Goal: Complete application form

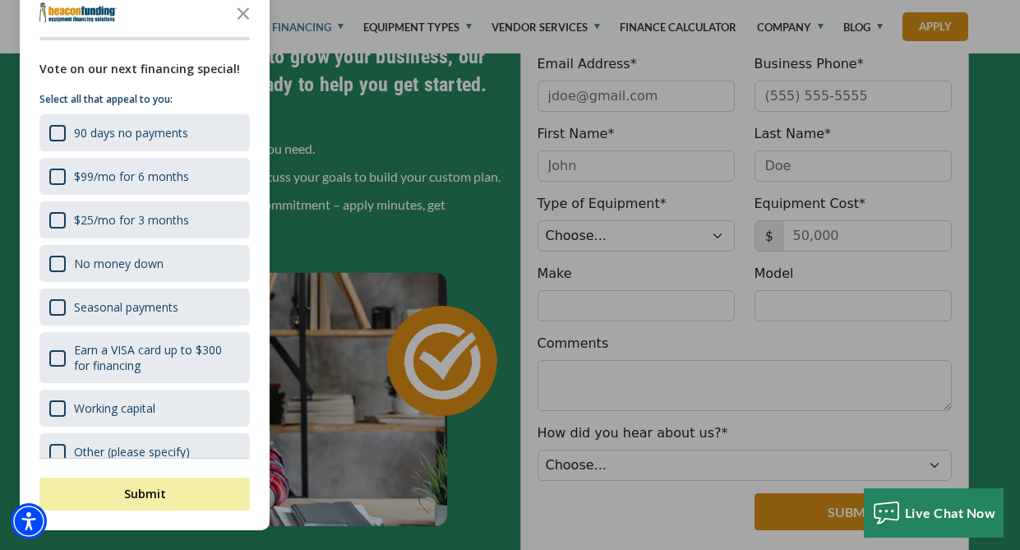
scroll to position [602, 0]
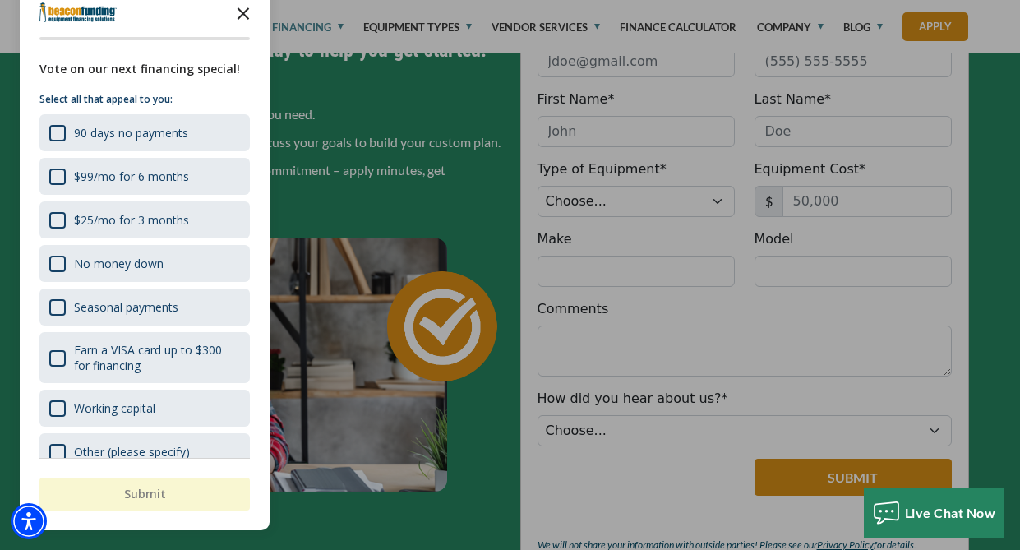
click at [246, 16] on polygon "Close the survey" at bounding box center [244, 13] width 12 height 12
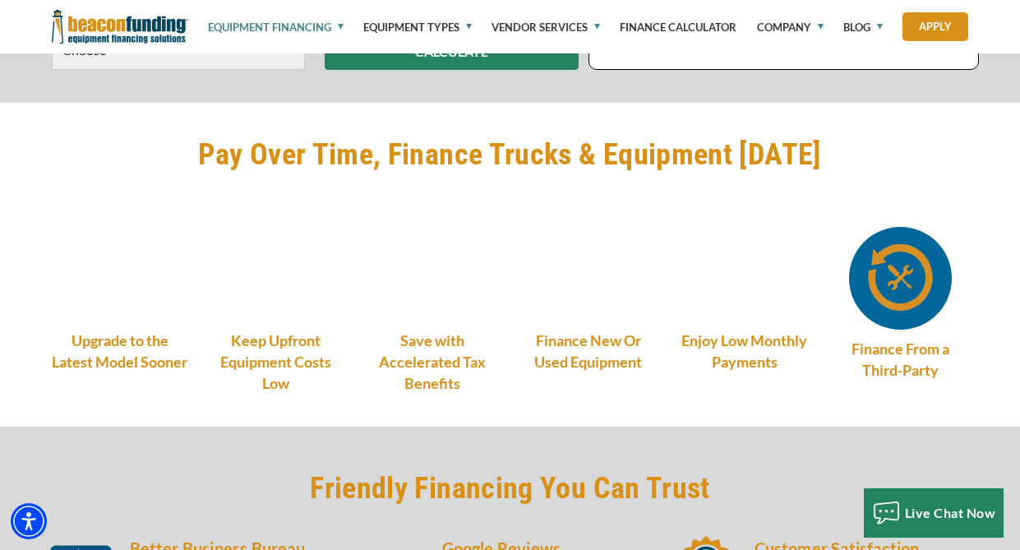
scroll to position [1448, 0]
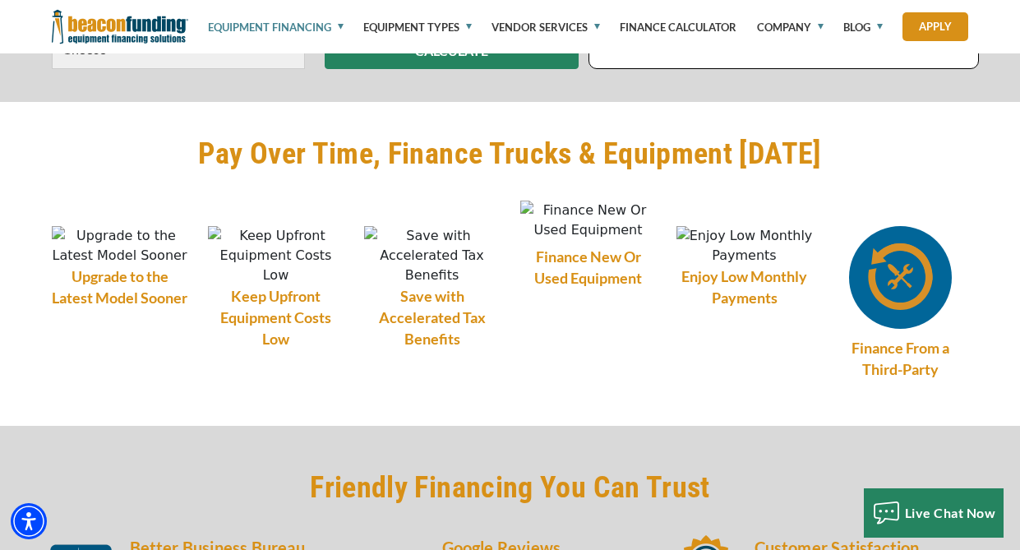
click at [591, 240] on img at bounding box center [588, 220] width 136 height 39
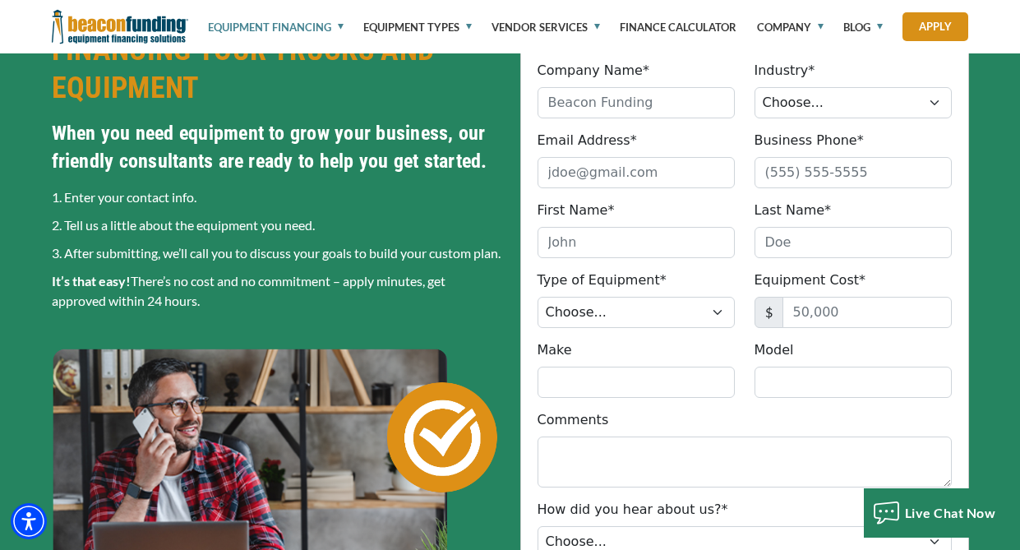
scroll to position [467, 0]
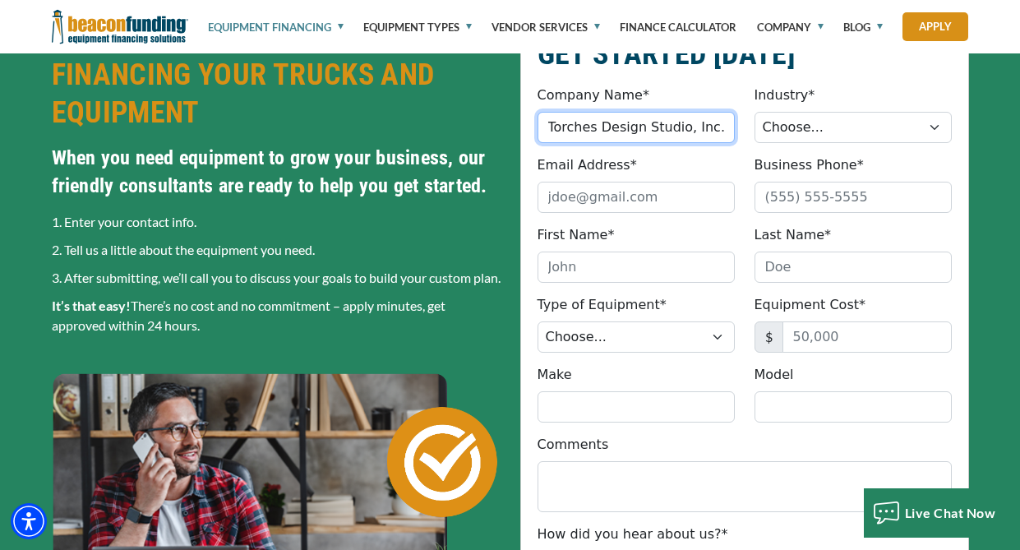
type input "Torches Design Studio, Inc."
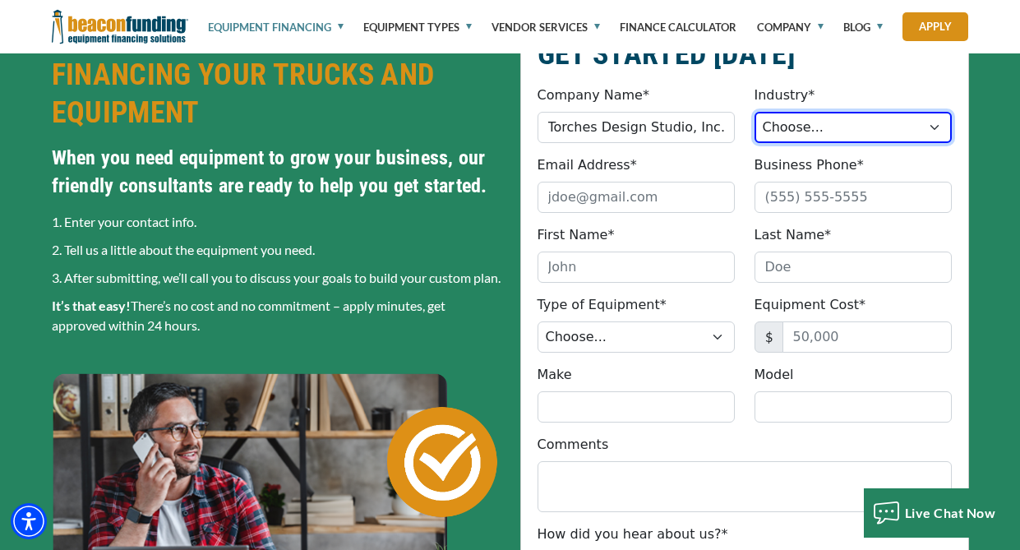
select select "3"
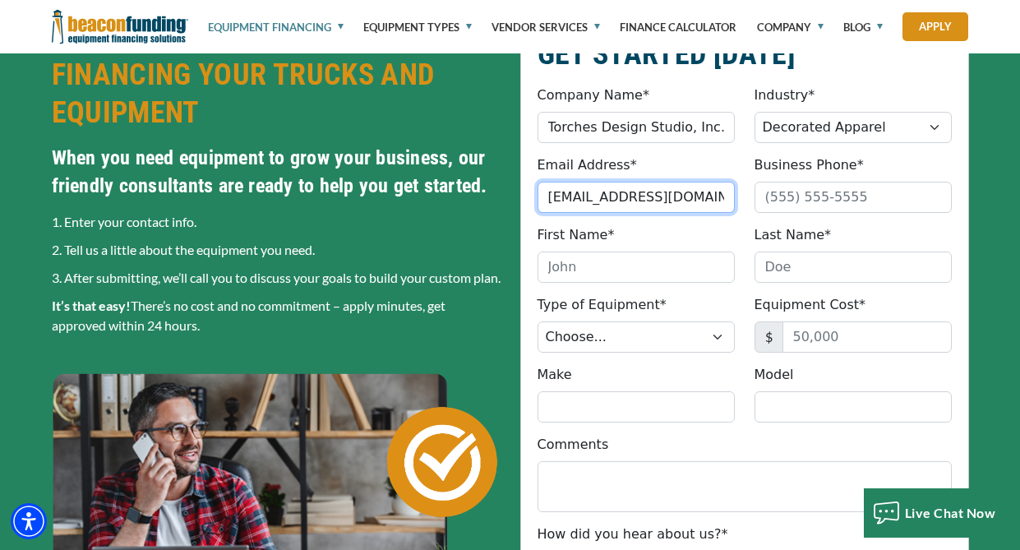
type input "corinna@torchesds.com"
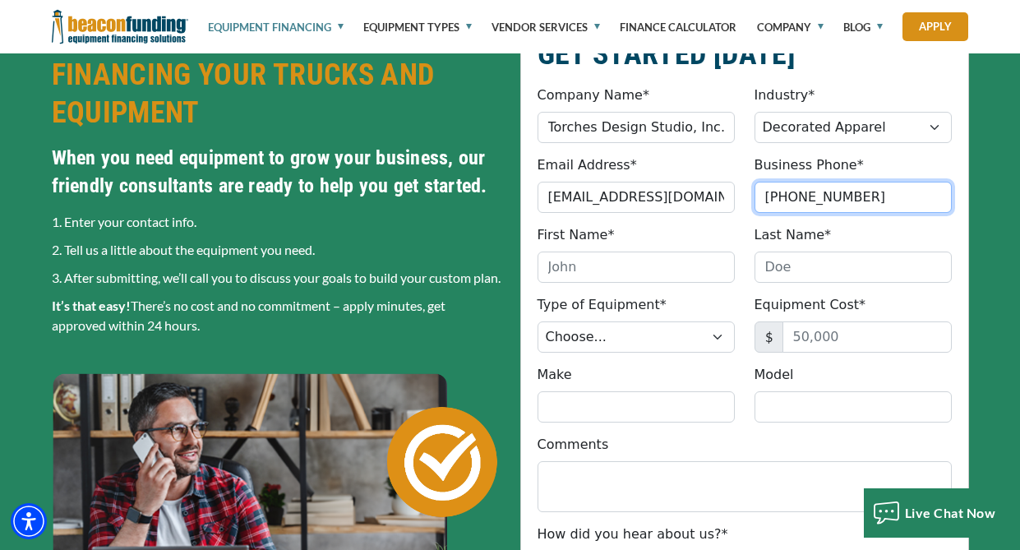
type input "(704) 966-4000"
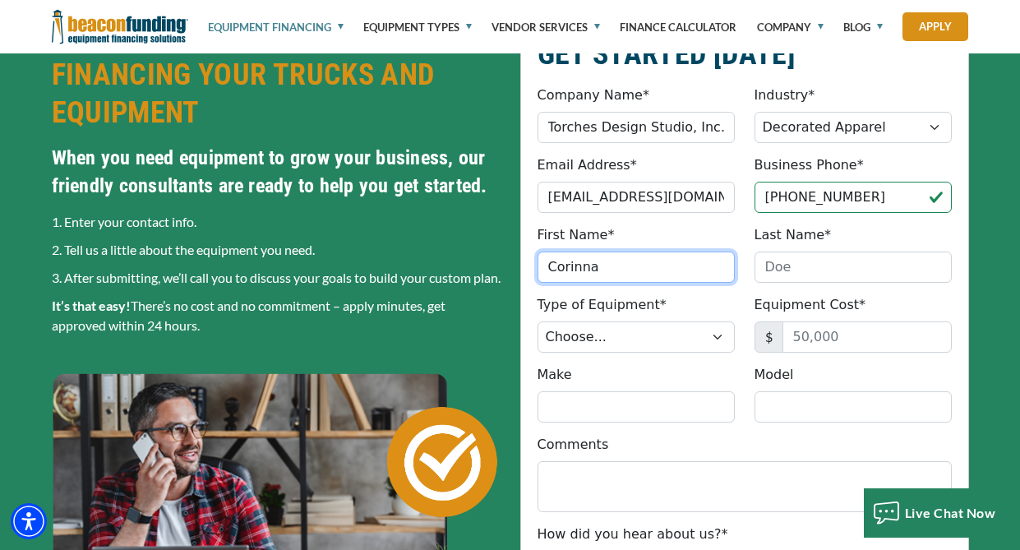
type input "Corinna"
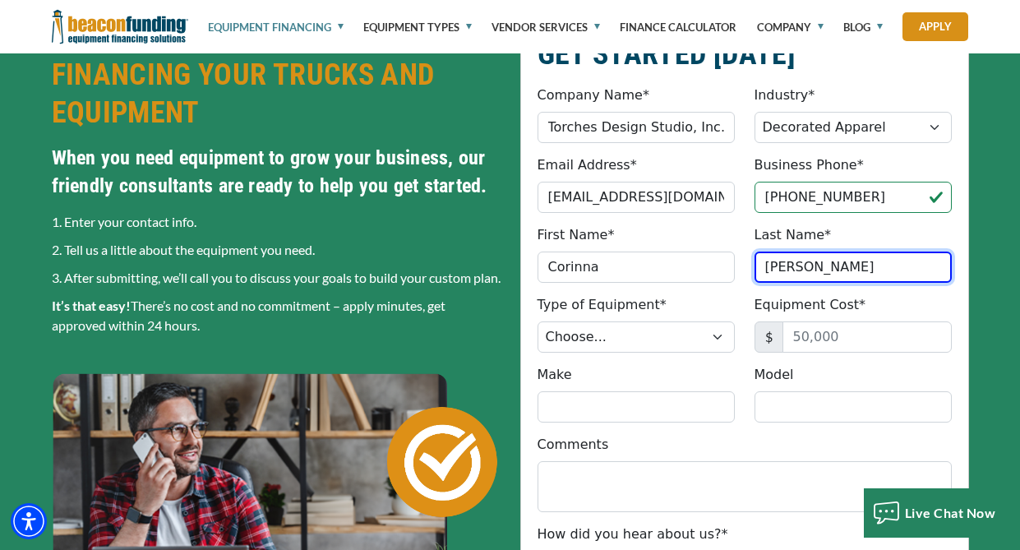
type input "Larson"
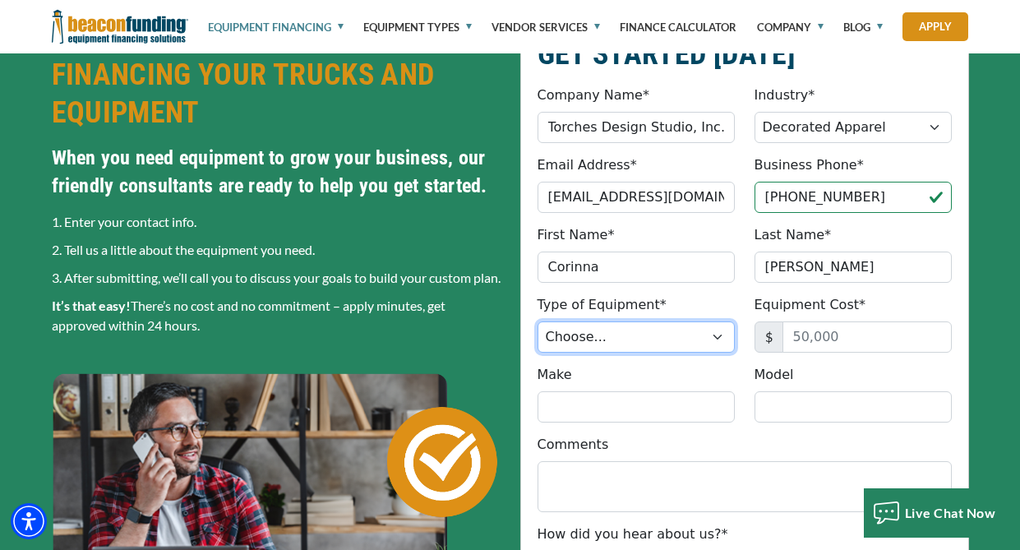
select select "1"
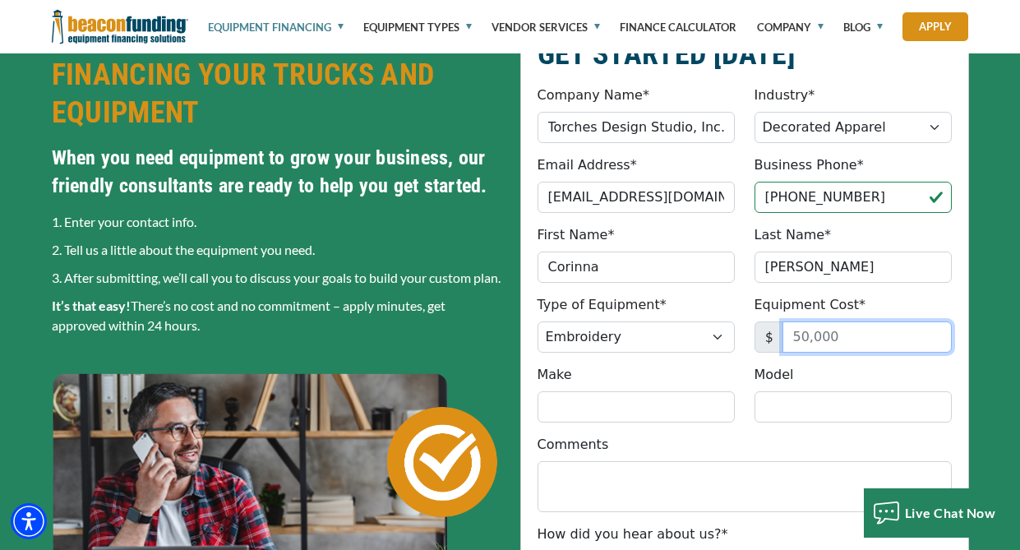
click at [807, 333] on input "Equipment Cost*" at bounding box center [866, 336] width 169 height 31
type input "7"
type input "79,000"
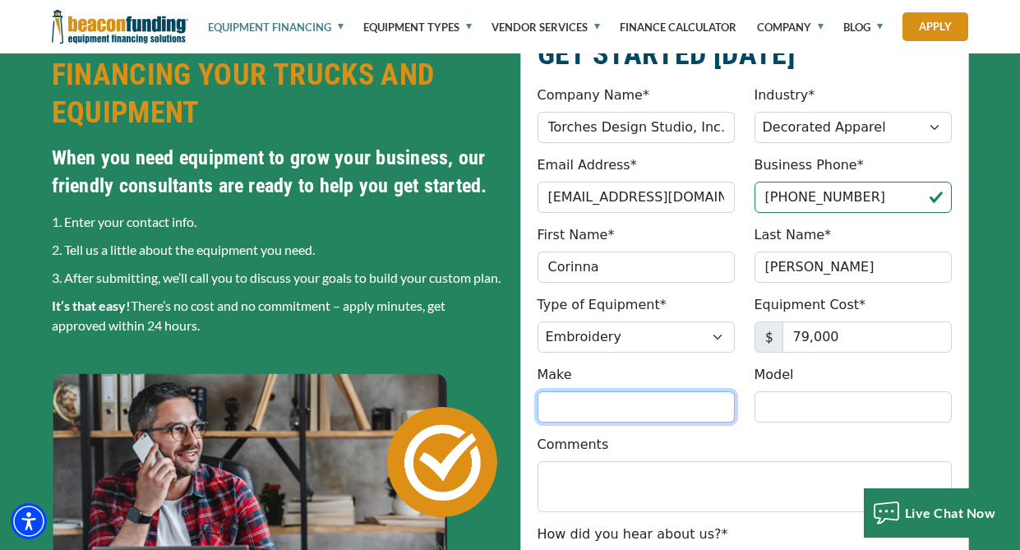
click at [585, 405] on input "Make" at bounding box center [635, 406] width 197 height 31
drag, startPoint x: 590, startPoint y: 407, endPoint x: 524, endPoint y: 403, distance: 65.9
click at [525, 403] on fieldset "GET STARTED TODAY Company Name* Torches Design Studio, Inc. Please provide a va…" at bounding box center [744, 381] width 449 height 726
type input "ZSK"
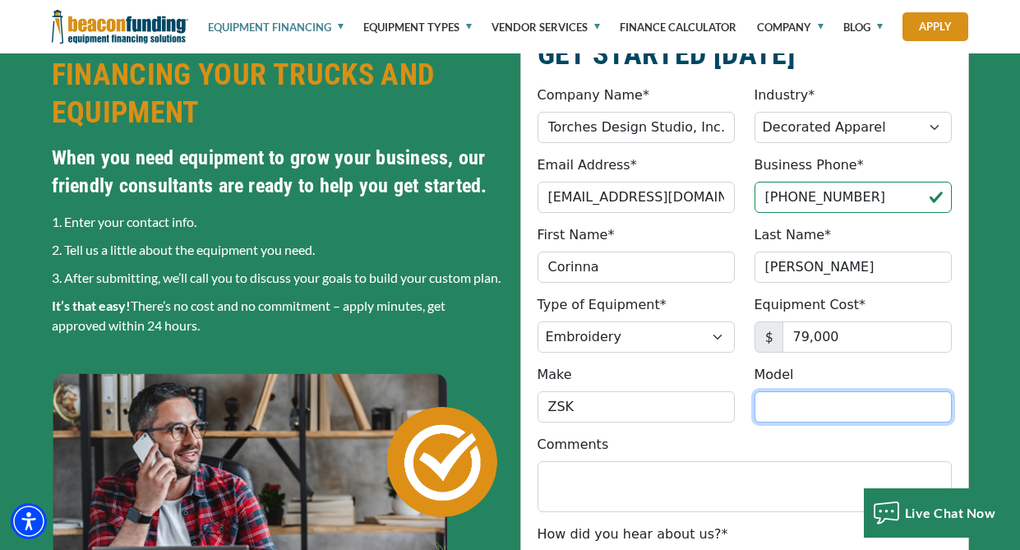
click at [800, 403] on input "Model" at bounding box center [852, 406] width 197 height 31
paste input "ZSK-RACER6S-6HEAD"
type input "ZSK-RACER6S-6HEAD"
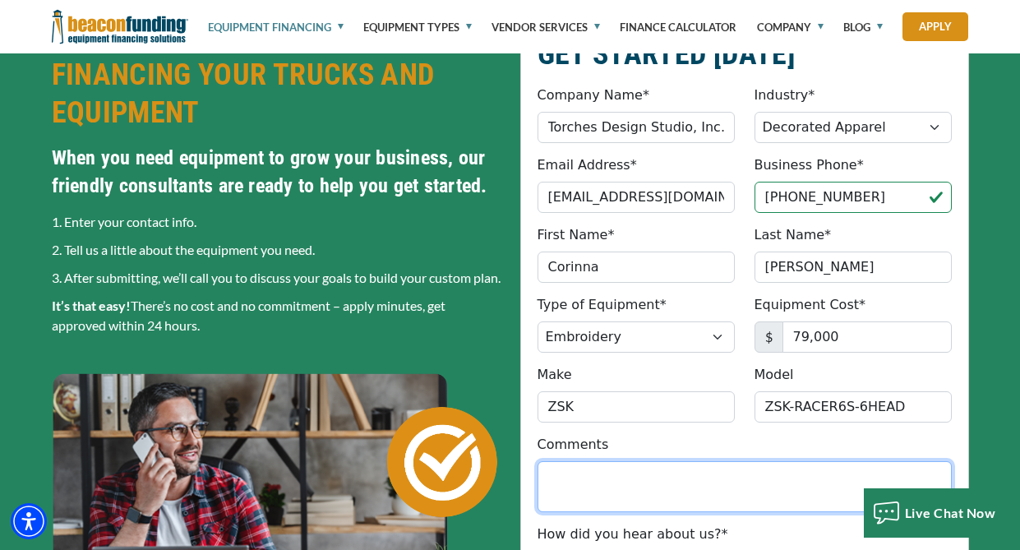
click at [607, 471] on textarea "Comments" at bounding box center [744, 486] width 414 height 51
type textarea "W"
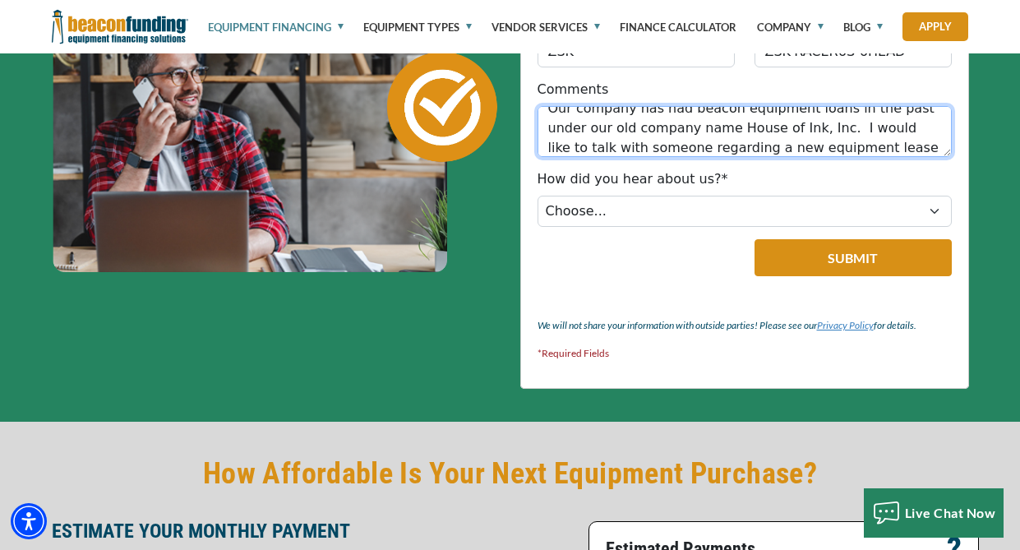
scroll to position [33, 0]
type textarea "Our company has had beacon equipment loans in the past under our old company na…"
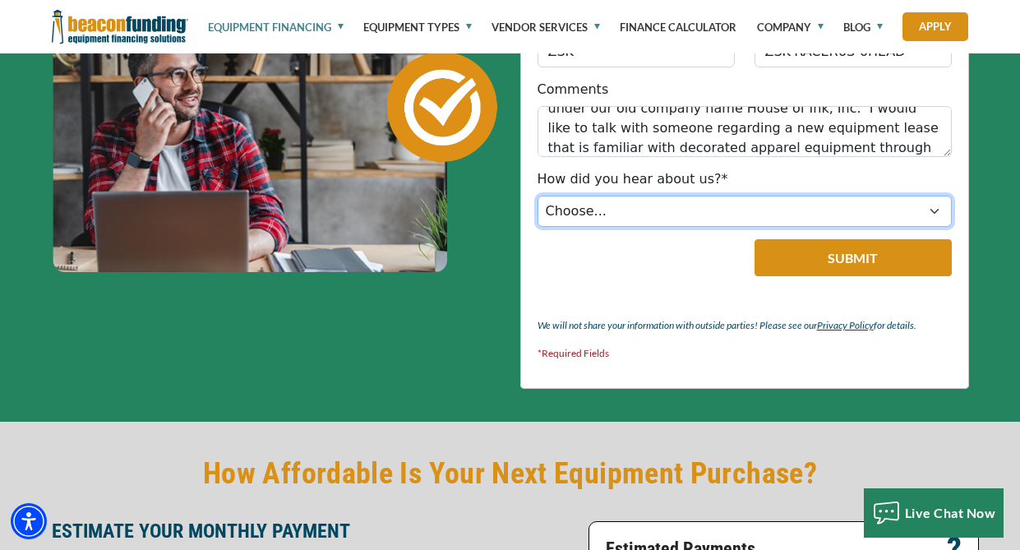
select select "4"
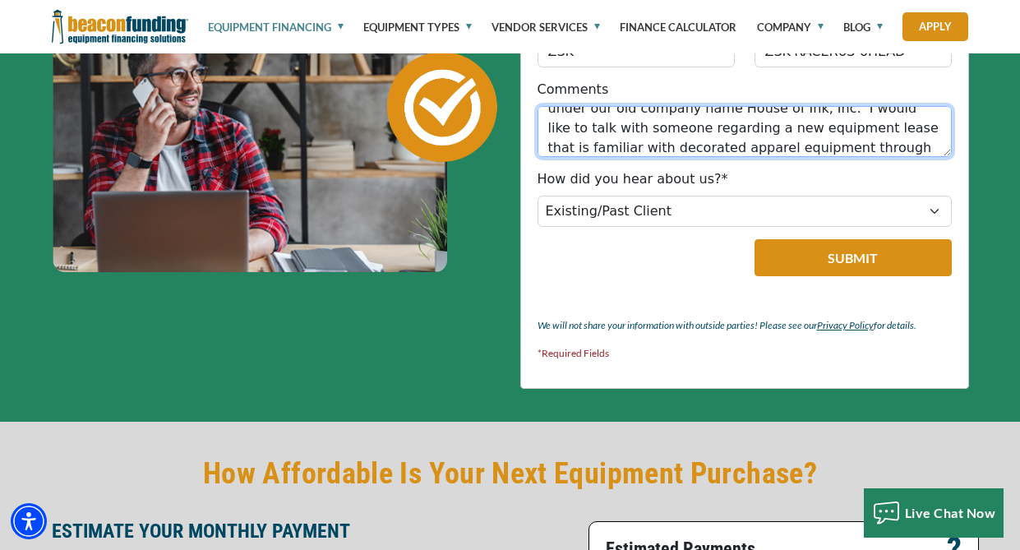
click at [906, 148] on textarea "Our company has had beacon equipment loans in the past under our old company na…" at bounding box center [744, 131] width 414 height 51
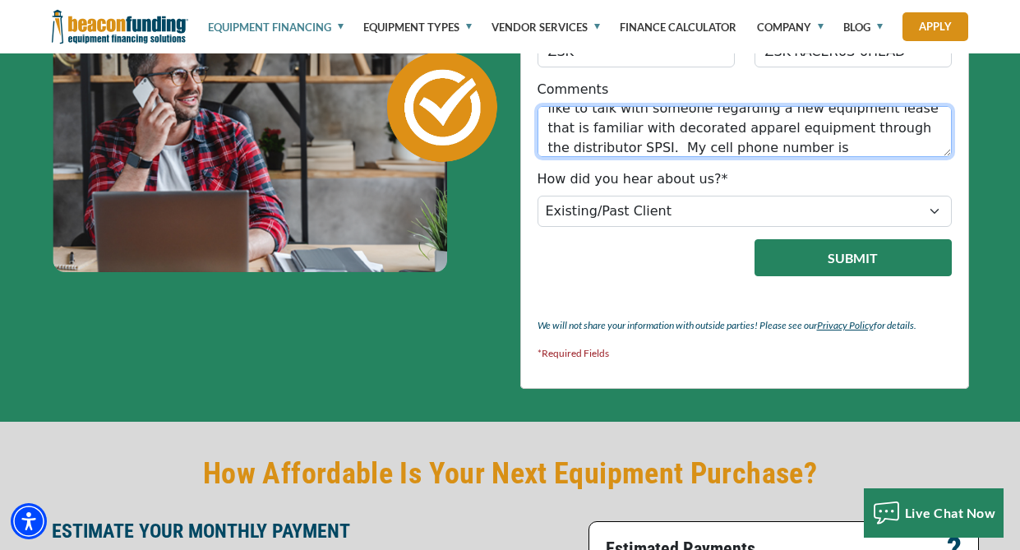
type textarea "Our company has had beacon equipment loans in the past under our old company na…"
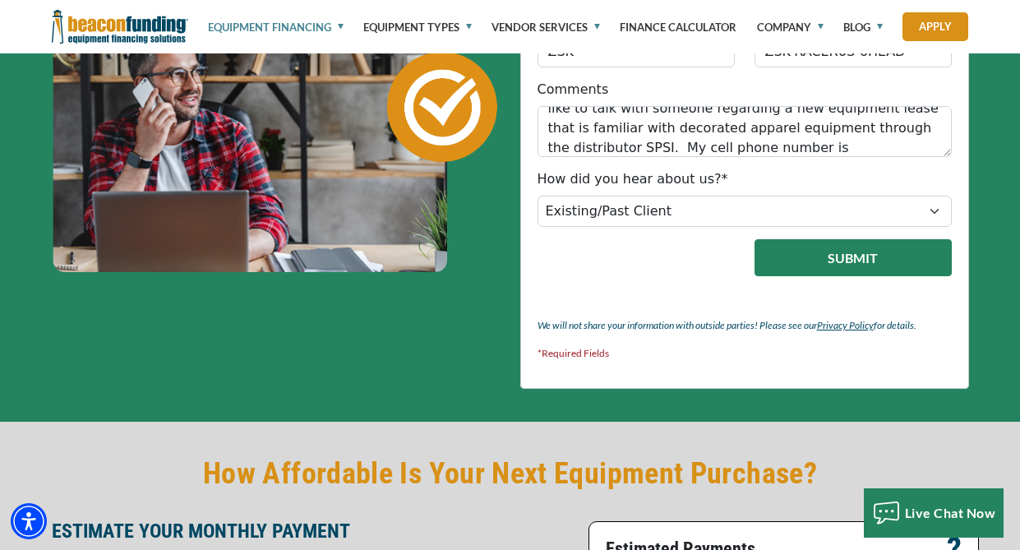
click at [854, 247] on button "Submit" at bounding box center [852, 257] width 197 height 37
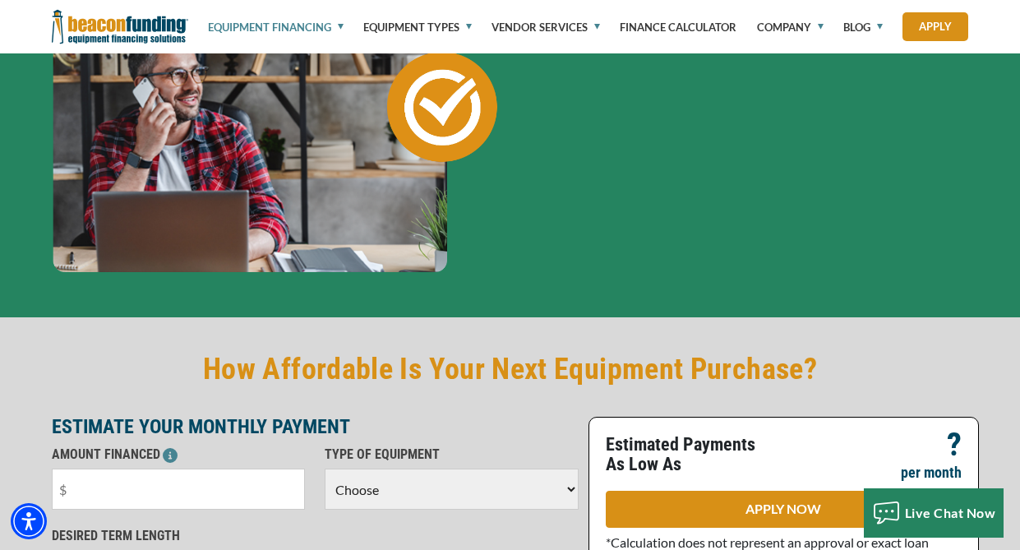
scroll to position [419, 0]
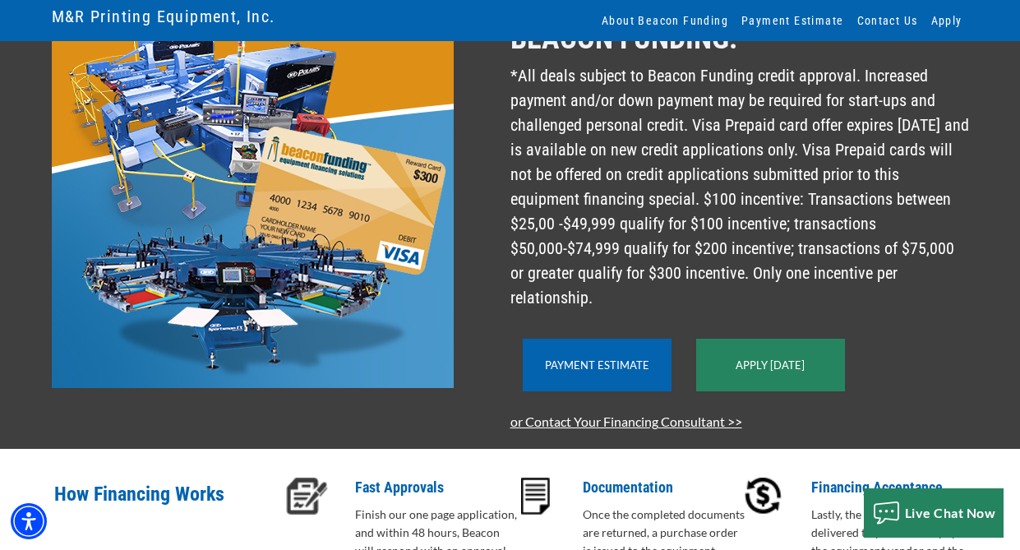
scroll to position [271, 0]
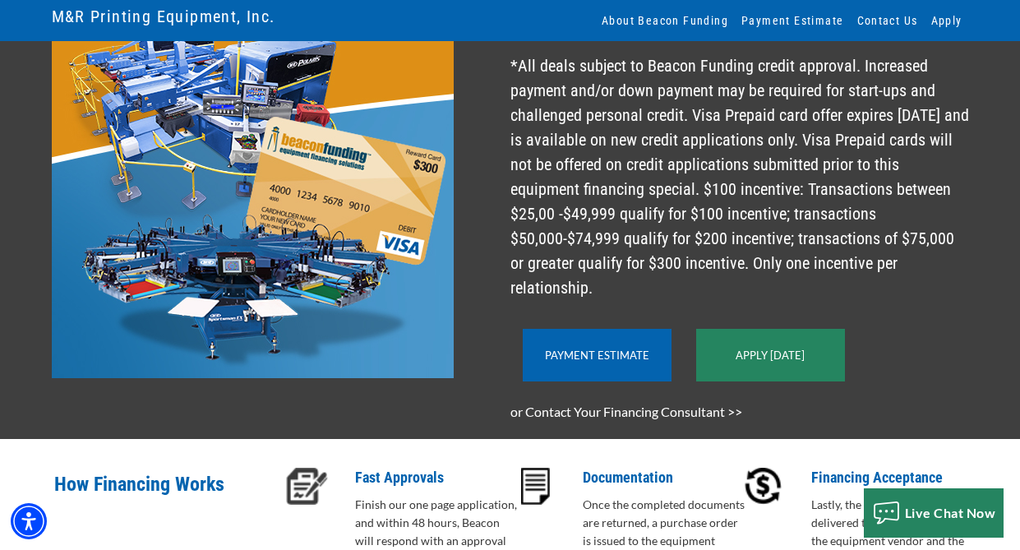
click at [662, 412] on link "or Contact Your Financing Consultant >>" at bounding box center [626, 412] width 232 height 16
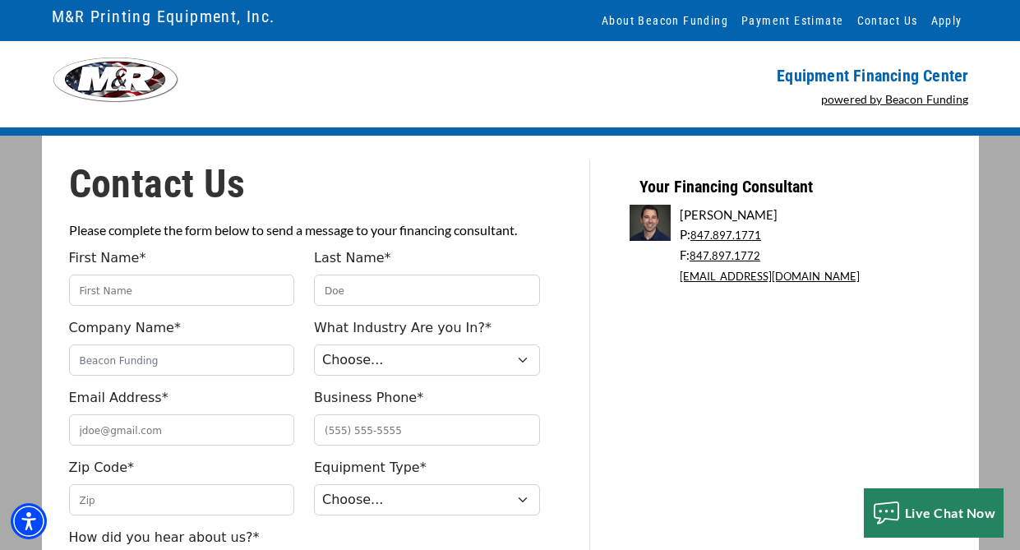
click at [768, 279] on link "[EMAIL_ADDRESS][DOMAIN_NAME]" at bounding box center [770, 276] width 180 height 13
